Goal: Transaction & Acquisition: Purchase product/service

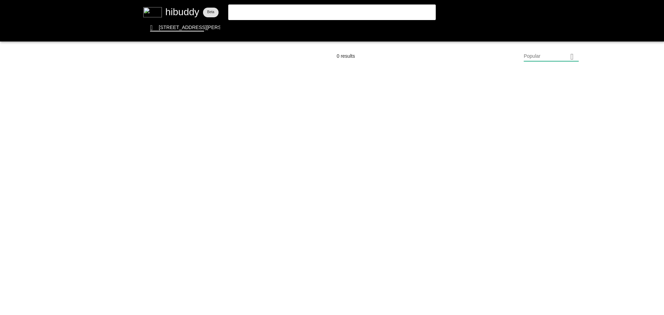
click at [258, 8] on flt-glass-pane at bounding box center [332, 157] width 664 height 315
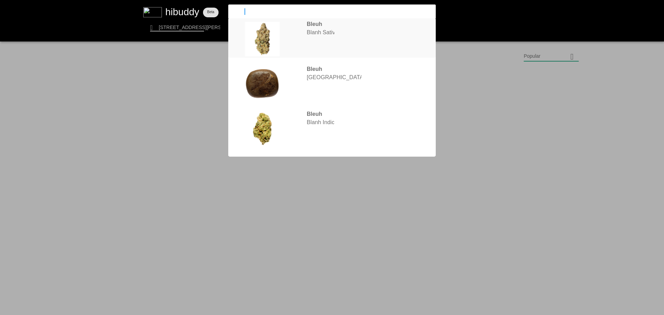
type input "bleuh"
click at [327, 35] on flt-glass-pane at bounding box center [332, 157] width 664 height 315
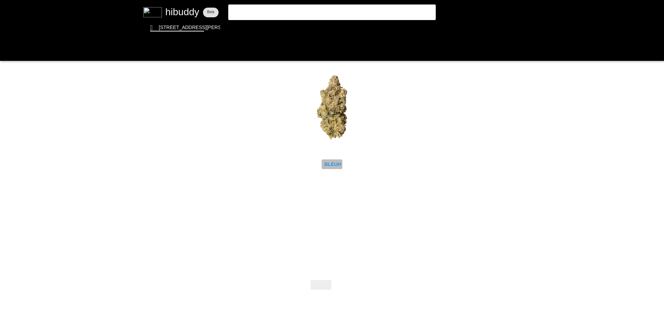
click at [336, 162] on flt-glass-pane at bounding box center [332, 157] width 664 height 315
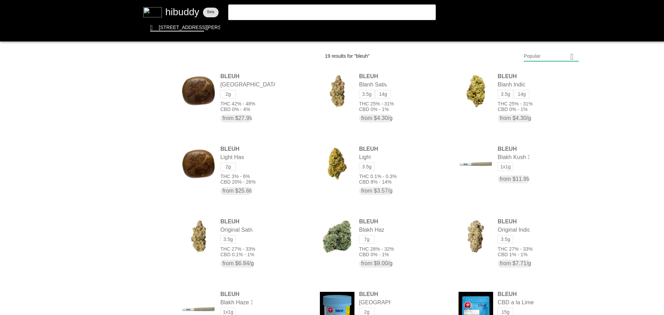
drag, startPoint x: 266, startPoint y: 4, endPoint x: 265, endPoint y: 7, distance: 3.6
click at [266, 4] on flt-glass-pane at bounding box center [332, 157] width 664 height 315
click at [264, 10] on flt-glass-pane at bounding box center [332, 157] width 664 height 315
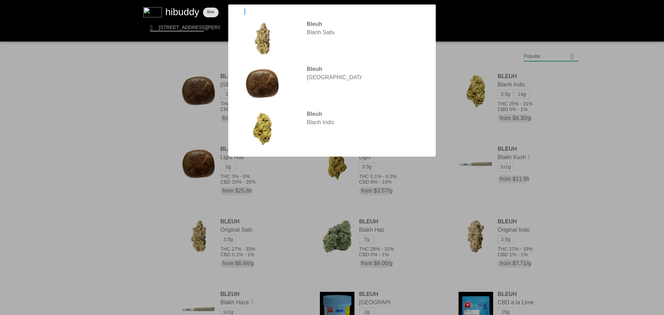
click at [263, 12] on input "bleuh" at bounding box center [326, 11] width 190 height 6
click at [263, 13] on input "bleuh" at bounding box center [326, 11] width 190 height 6
click at [261, 13] on input "bleuh" at bounding box center [326, 11] width 190 height 6
drag, startPoint x: 261, startPoint y: 13, endPoint x: 193, endPoint y: 11, distance: 67.9
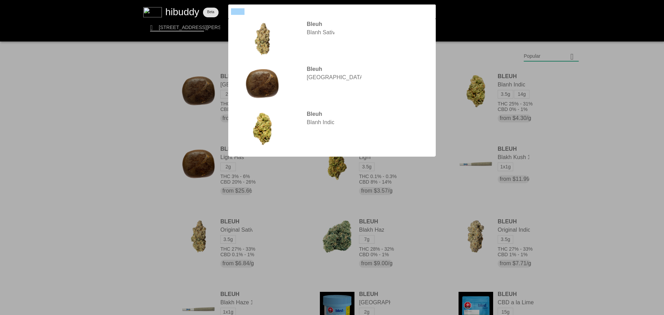
click at [194, 11] on flt-glass-pane at bounding box center [332, 157] width 664 height 315
type input "[DEMOGRAPHIC_DATA]"
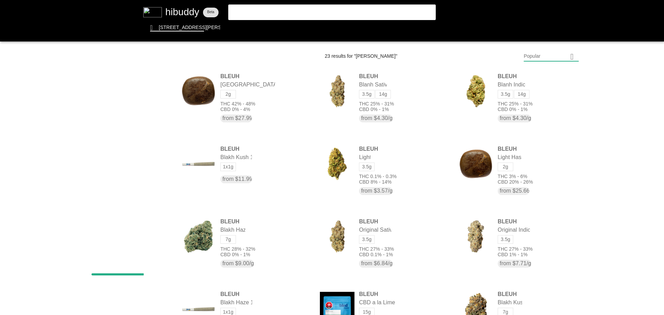
click at [278, 11] on flt-glass-pane at bounding box center [332, 157] width 664 height 315
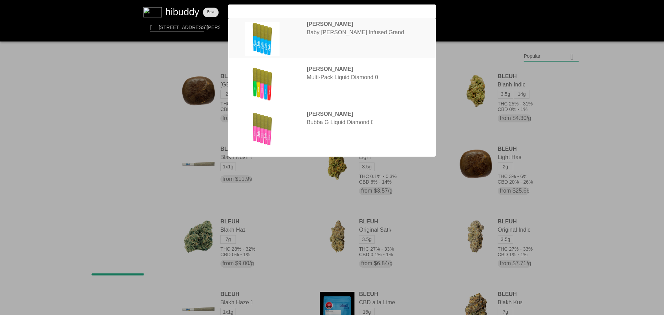
click at [315, 30] on flt-glass-pane at bounding box center [332, 157] width 664 height 315
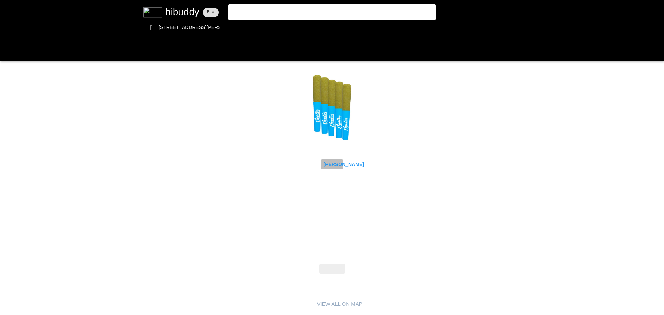
click at [333, 163] on flt-glass-pane at bounding box center [332, 157] width 664 height 315
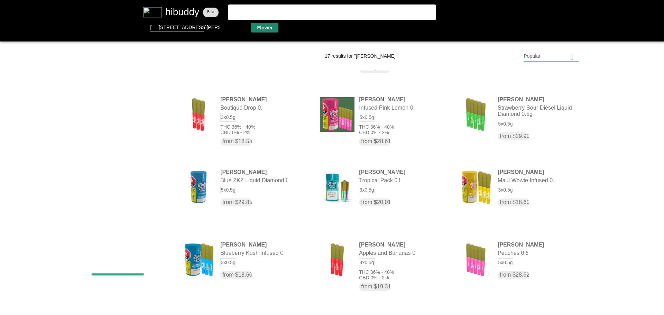
click at [254, 28] on flt-glass-pane at bounding box center [332, 157] width 664 height 315
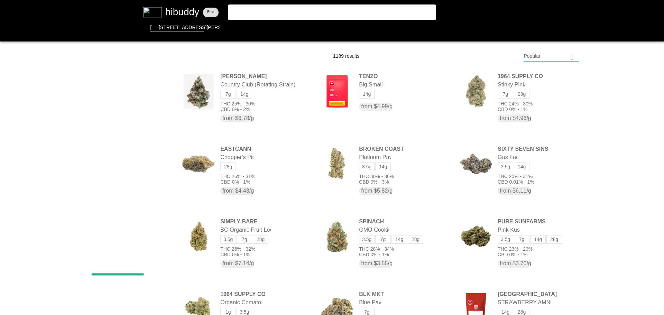
click at [537, 55] on flt-glass-pane at bounding box center [332, 157] width 664 height 315
click at [525, 242] on flt-glass-pane at bounding box center [332, 157] width 664 height 315
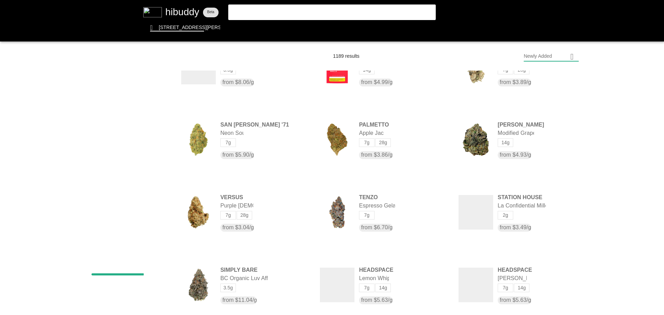
click at [157, 174] on flt-glass-pane at bounding box center [332, 157] width 664 height 315
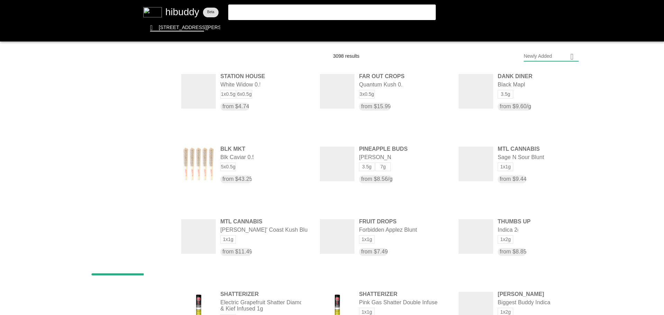
click at [157, 139] on flt-glass-pane at bounding box center [332, 157] width 664 height 315
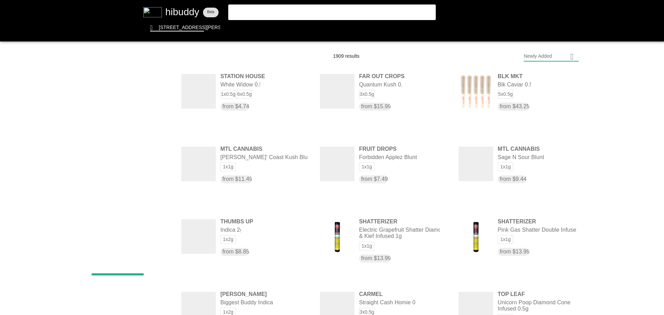
click at [158, 191] on flt-glass-pane at bounding box center [332, 157] width 664 height 315
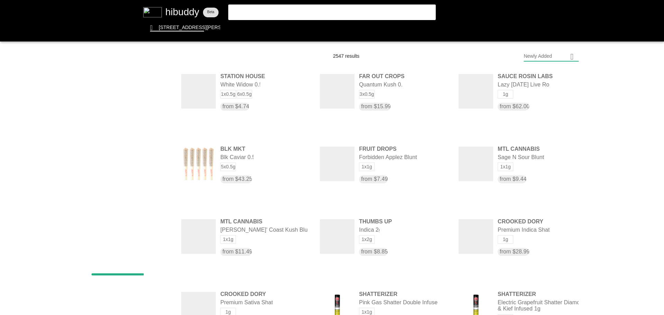
click at [160, 173] on flt-glass-pane at bounding box center [332, 157] width 664 height 315
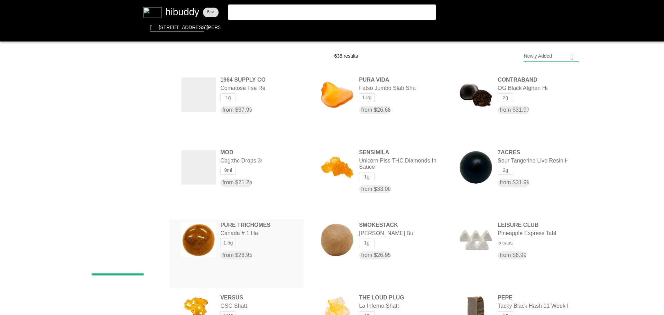
click at [254, 242] on flt-glass-pane at bounding box center [332, 157] width 664 height 315
